Goal: Use online tool/utility: Utilize a website feature to perform a specific function

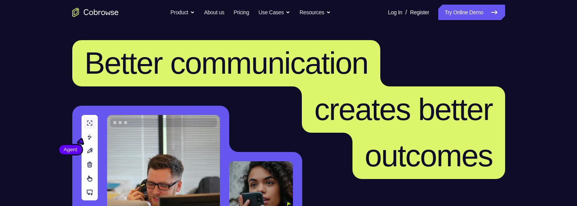
scroll to position [65, 0]
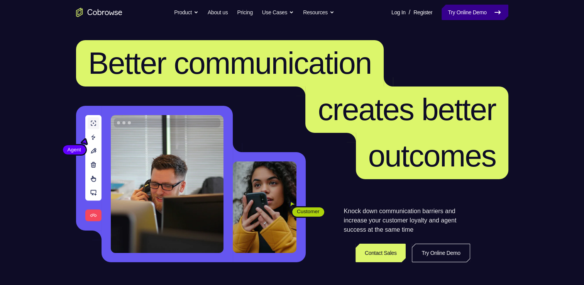
click at [471, 14] on link "Try Online Demo" at bounding box center [475, 12] width 66 height 15
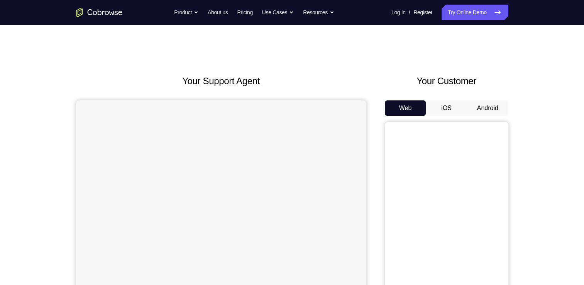
click at [475, 111] on button "Android" at bounding box center [487, 107] width 41 height 15
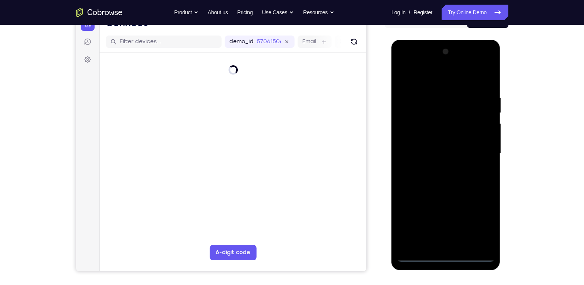
click at [447, 254] on div at bounding box center [445, 154] width 97 height 216
click at [481, 219] on div at bounding box center [445, 154] width 97 height 216
click at [445, 83] on div at bounding box center [445, 154] width 97 height 216
click at [476, 145] on div at bounding box center [445, 154] width 97 height 216
click at [426, 224] on div at bounding box center [445, 154] width 97 height 216
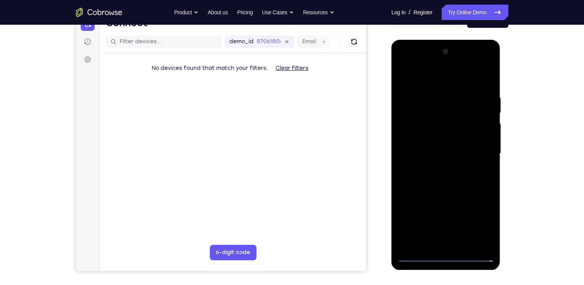
click at [439, 167] on div at bounding box center [445, 154] width 97 height 216
click at [439, 189] on div at bounding box center [445, 154] width 97 height 216
click at [419, 119] on div at bounding box center [445, 154] width 97 height 216
click at [436, 147] on div at bounding box center [445, 154] width 97 height 216
click at [425, 119] on div at bounding box center [445, 154] width 97 height 216
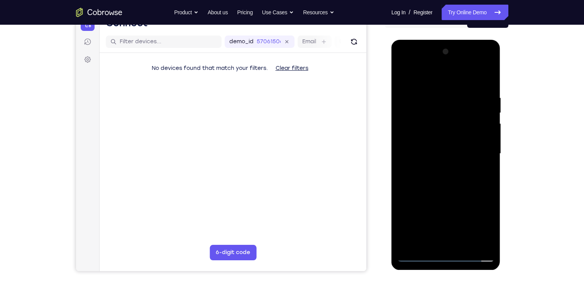
click at [426, 132] on div at bounding box center [445, 154] width 97 height 216
click at [408, 123] on div at bounding box center [445, 154] width 97 height 216
click at [430, 136] on div at bounding box center [445, 154] width 97 height 216
click at [487, 88] on div at bounding box center [445, 154] width 97 height 216
click at [489, 74] on div at bounding box center [445, 154] width 97 height 216
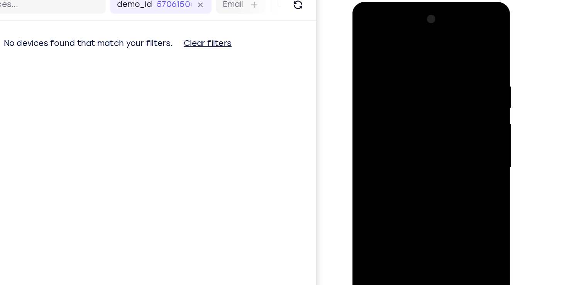
scroll to position [88, 0]
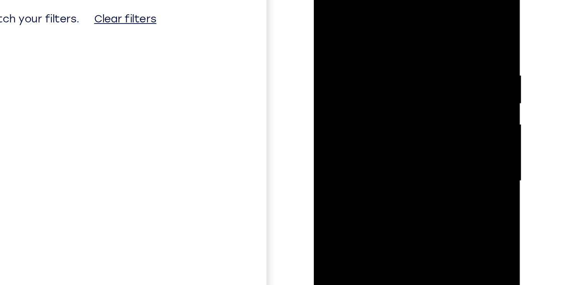
click at [367, 19] on div at bounding box center [368, 79] width 97 height 216
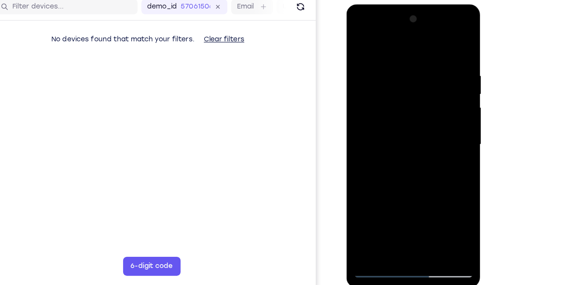
click at [419, 208] on div at bounding box center [401, 118] width 97 height 216
click at [401, 159] on div at bounding box center [401, 118] width 97 height 216
click at [360, 41] on div at bounding box center [401, 118] width 97 height 216
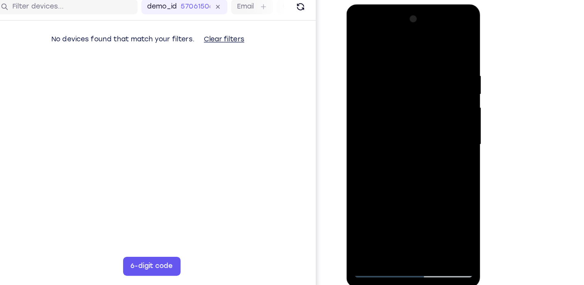
drag, startPoint x: 374, startPoint y: 185, endPoint x: 380, endPoint y: 63, distance: 122.2
click at [380, 63] on div at bounding box center [401, 118] width 97 height 216
drag, startPoint x: 395, startPoint y: 145, endPoint x: 395, endPoint y: 62, distance: 83.0
click at [395, 62] on div at bounding box center [401, 118] width 97 height 216
drag, startPoint x: 398, startPoint y: 148, endPoint x: 395, endPoint y: 51, distance: 97.4
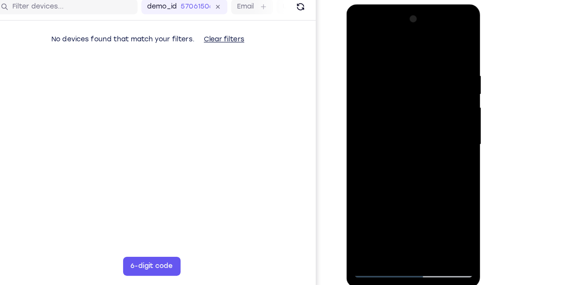
click at [395, 51] on div at bounding box center [401, 118] width 97 height 216
drag, startPoint x: 399, startPoint y: 162, endPoint x: 401, endPoint y: 53, distance: 109.3
click at [401, 53] on div at bounding box center [401, 118] width 97 height 216
drag, startPoint x: 401, startPoint y: 166, endPoint x: 394, endPoint y: 63, distance: 103.0
click at [394, 63] on div at bounding box center [401, 118] width 97 height 216
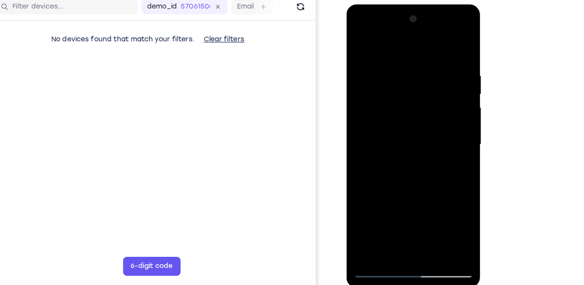
drag, startPoint x: 404, startPoint y: 150, endPoint x: 395, endPoint y: 17, distance: 133.2
click at [395, 17] on div at bounding box center [401, 118] width 97 height 216
drag, startPoint x: 409, startPoint y: 154, endPoint x: 404, endPoint y: 21, distance: 133.0
click at [404, 21] on div at bounding box center [401, 118] width 97 height 216
drag, startPoint x: 407, startPoint y: 156, endPoint x: 399, endPoint y: 39, distance: 117.4
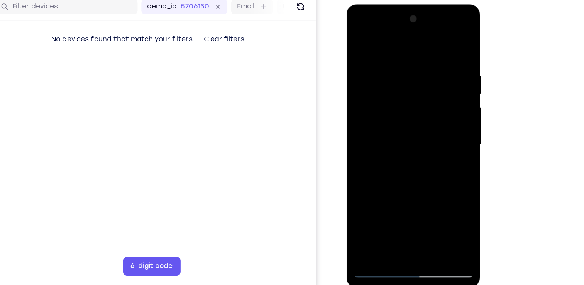
click at [399, 39] on div at bounding box center [401, 118] width 97 height 216
drag, startPoint x: 404, startPoint y: 182, endPoint x: 396, endPoint y: 40, distance: 142.4
click at [396, 40] on div at bounding box center [401, 118] width 97 height 216
drag, startPoint x: 408, startPoint y: 129, endPoint x: 404, endPoint y: 51, distance: 78.5
click at [404, 51] on div at bounding box center [401, 118] width 97 height 216
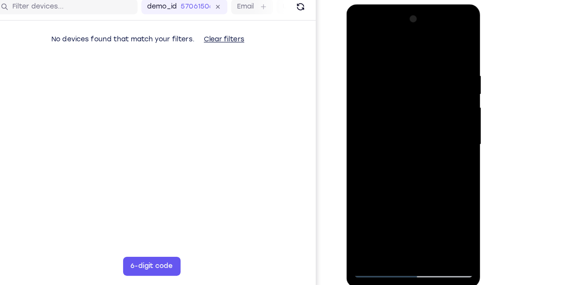
drag, startPoint x: 410, startPoint y: 163, endPoint x: 407, endPoint y: 95, distance: 67.3
click at [407, 95] on div at bounding box center [401, 118] width 97 height 216
click at [367, 209] on div at bounding box center [401, 118] width 97 height 216
click at [418, 205] on div at bounding box center [401, 118] width 97 height 216
click at [374, 221] on div at bounding box center [401, 118] width 97 height 216
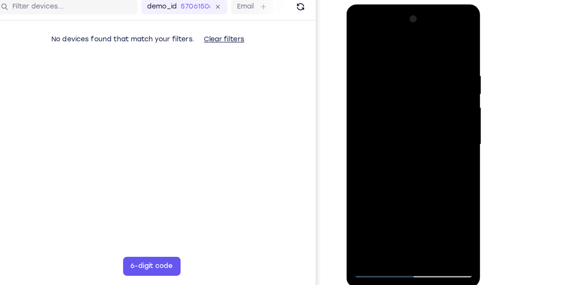
click at [386, 57] on div at bounding box center [401, 118] width 97 height 216
drag, startPoint x: 446, startPoint y: 117, endPoint x: 364, endPoint y: 139, distance: 84.6
click at [364, 139] on div at bounding box center [401, 118] width 97 height 216
click at [424, 141] on div at bounding box center [401, 118] width 97 height 216
click at [441, 139] on div at bounding box center [401, 118] width 97 height 216
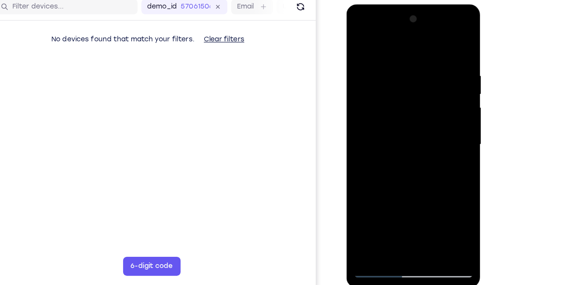
click at [447, 95] on div at bounding box center [401, 118] width 97 height 216
click at [441, 42] on div at bounding box center [401, 118] width 97 height 216
click at [421, 205] on div at bounding box center [401, 118] width 97 height 216
click at [394, 112] on div at bounding box center [401, 118] width 97 height 216
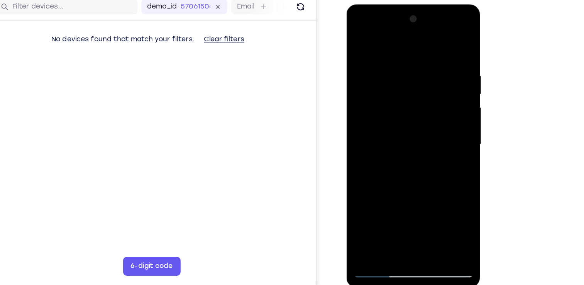
click at [438, 139] on div at bounding box center [401, 118] width 97 height 216
click at [358, 41] on div at bounding box center [401, 118] width 97 height 216
click at [389, 117] on div at bounding box center [401, 118] width 97 height 216
click at [357, 42] on div at bounding box center [401, 118] width 97 height 216
click at [391, 94] on div at bounding box center [401, 118] width 97 height 216
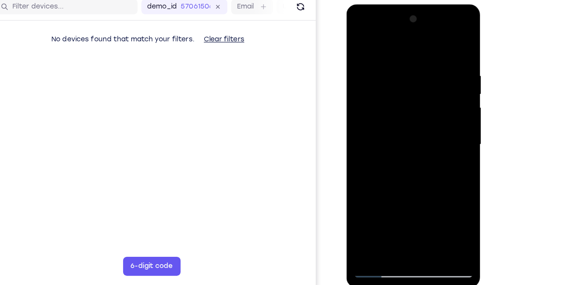
click at [379, 39] on div at bounding box center [401, 118] width 97 height 216
click at [361, 124] on div at bounding box center [401, 118] width 97 height 216
click at [441, 20] on div at bounding box center [401, 118] width 97 height 216
click at [383, 104] on div at bounding box center [401, 118] width 97 height 216
click at [374, 50] on div at bounding box center [401, 118] width 97 height 216
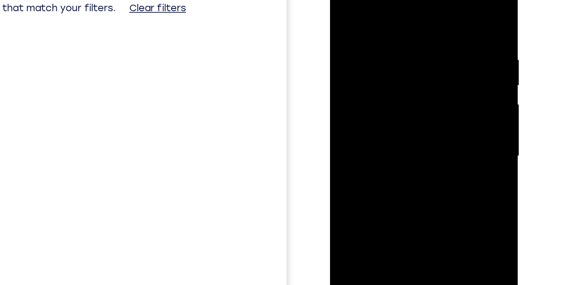
scroll to position [88, 0]
